Goal: Navigation & Orientation: Go to known website

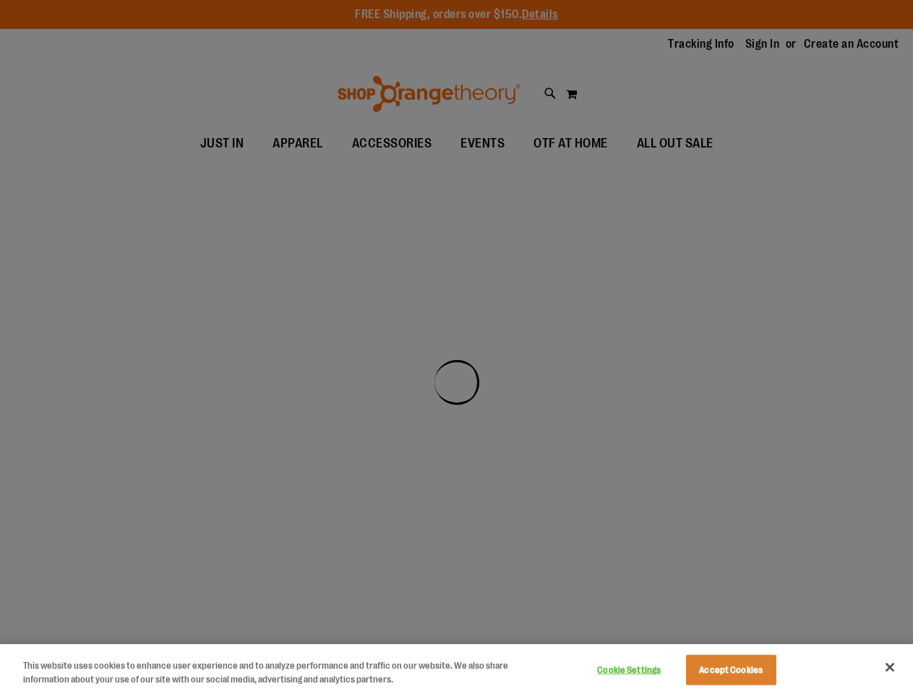
click at [456, 347] on div at bounding box center [456, 347] width 913 height 694
click at [647, 670] on button "Cookie Settings" at bounding box center [629, 670] width 90 height 29
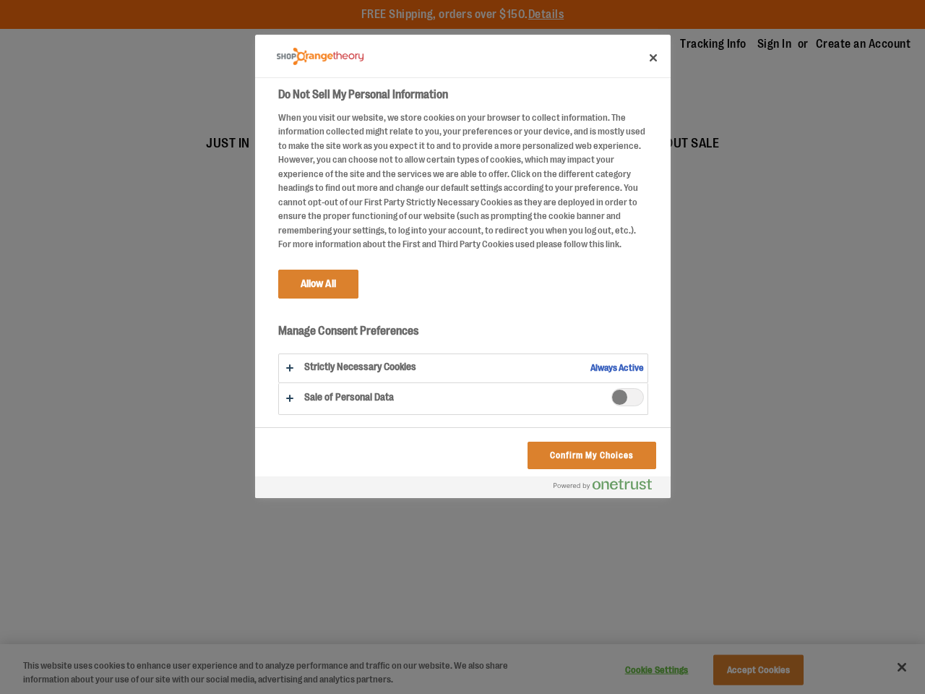
click at [749, 670] on div at bounding box center [462, 347] width 925 height 694
click at [890, 667] on div at bounding box center [462, 347] width 925 height 694
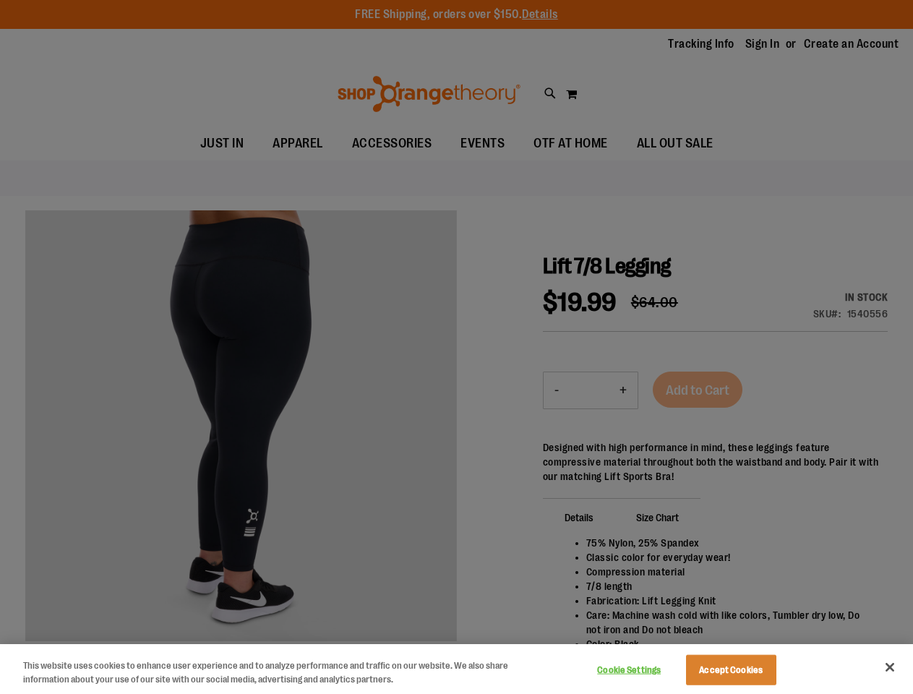
click at [456, 347] on div at bounding box center [456, 347] width 913 height 694
click at [647, 670] on button "Cookie Settings" at bounding box center [629, 670] width 90 height 29
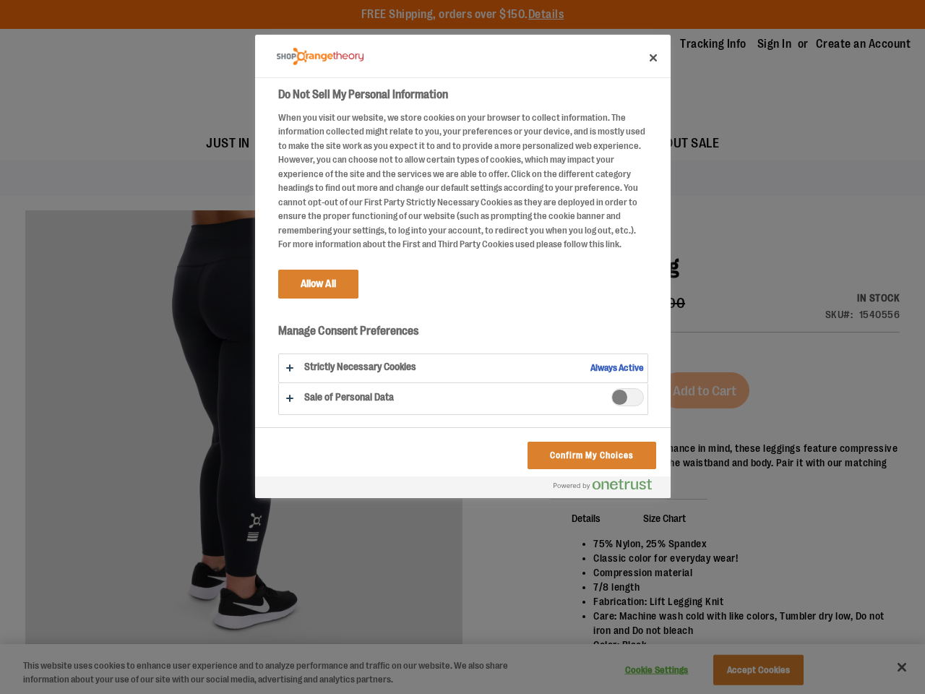
click at [749, 670] on div at bounding box center [462, 347] width 925 height 694
click at [890, 667] on div at bounding box center [462, 347] width 925 height 694
